Goal: Navigation & Orientation: Find specific page/section

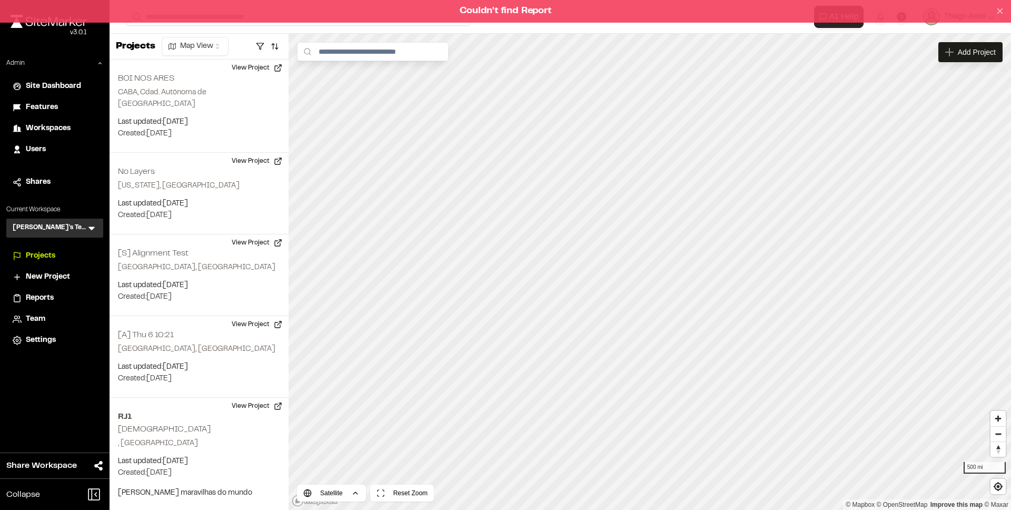
click at [998, 15] on icon at bounding box center [1000, 10] width 9 height 9
